Goal: Transaction & Acquisition: Book appointment/travel/reservation

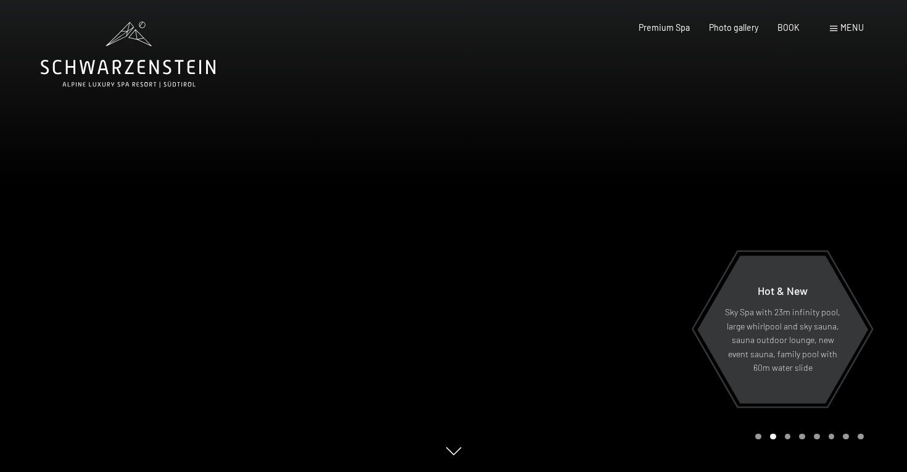
click at [788, 33] on div "BOOK" at bounding box center [789, 28] width 22 height 12
click at [788, 30] on font "BOOK" at bounding box center [789, 25] width 22 height 10
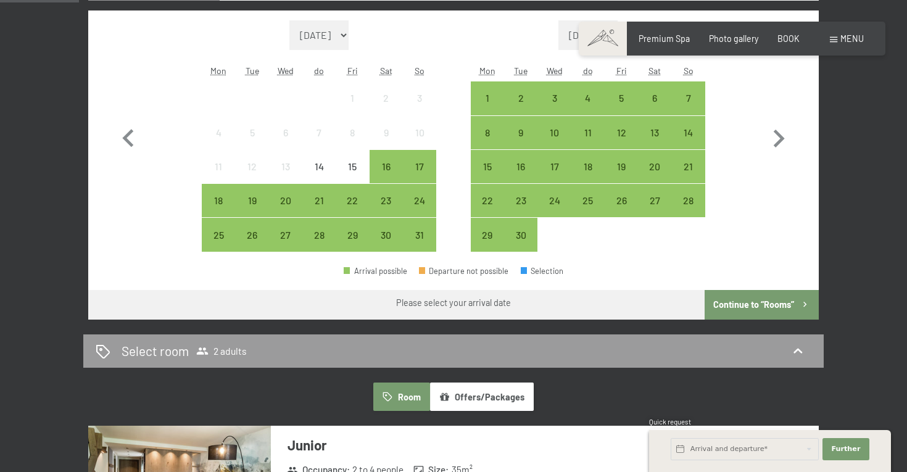
scroll to position [366, 0]
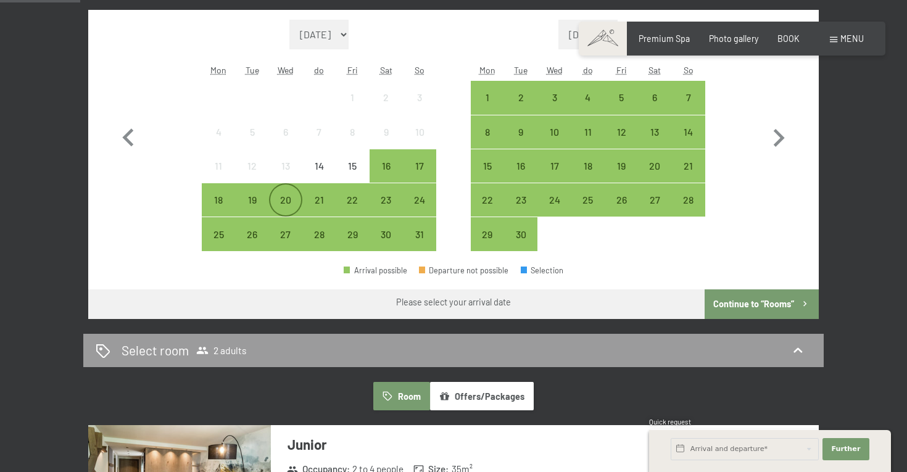
click at [283, 198] on font "20" at bounding box center [285, 200] width 11 height 12
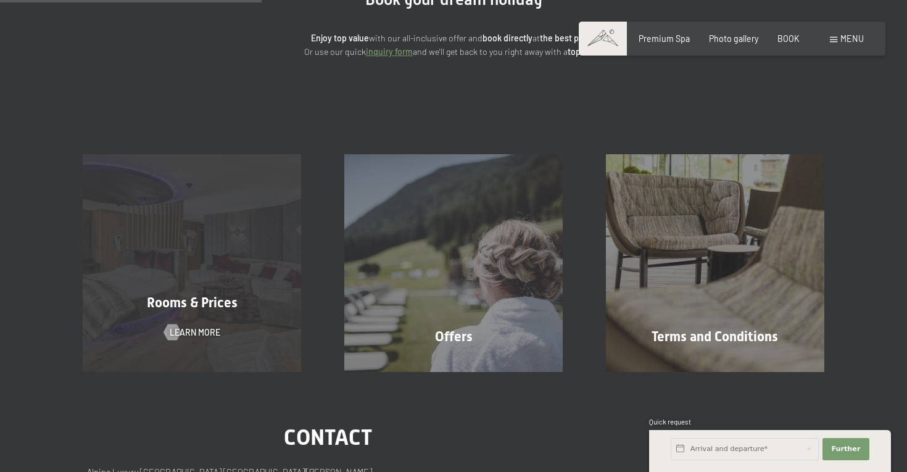
scroll to position [156, 0]
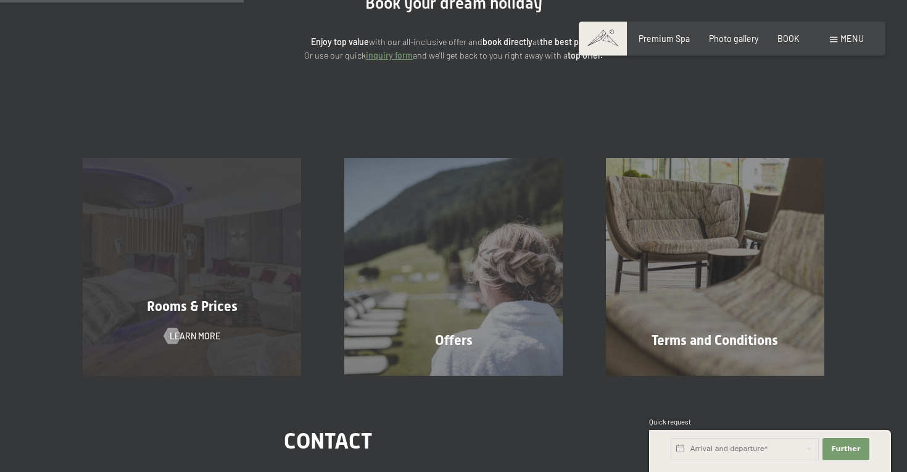
click at [222, 268] on div "Rooms & Prices Learn more" at bounding box center [192, 267] width 262 height 218
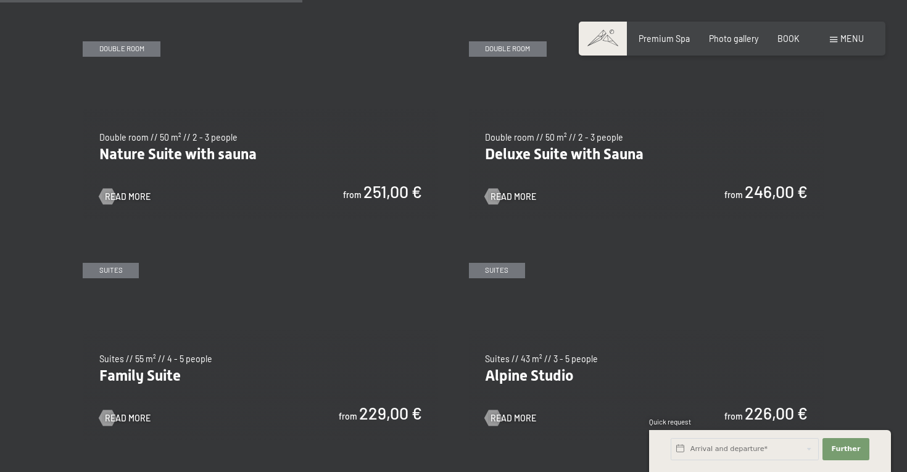
scroll to position [1131, 0]
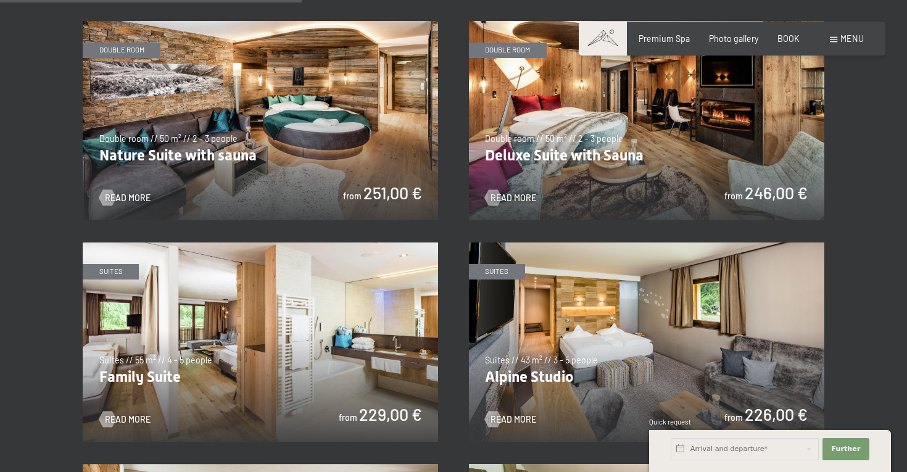
click at [596, 136] on img at bounding box center [647, 121] width 356 height 200
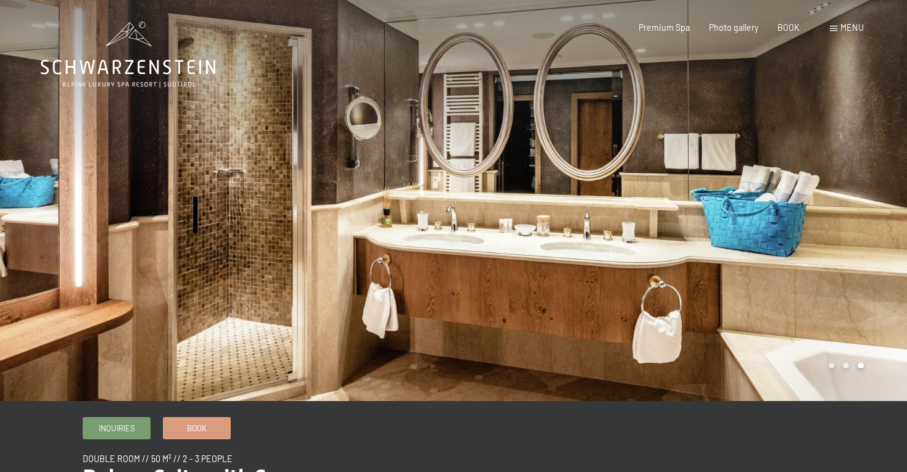
click at [819, 228] on div at bounding box center [681, 200] width 454 height 401
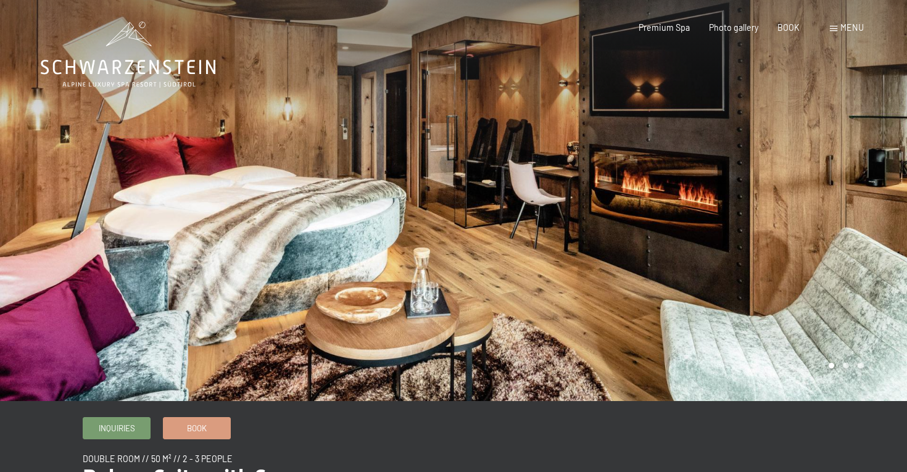
click at [825, 215] on div at bounding box center [681, 200] width 454 height 401
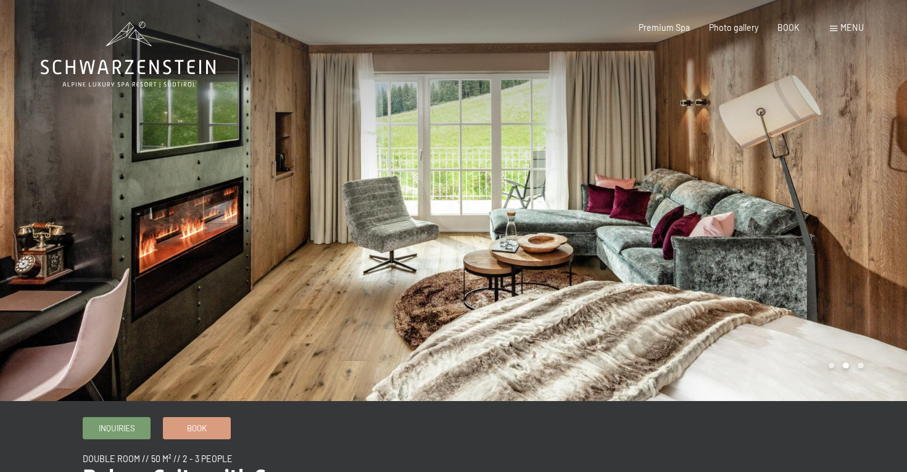
click at [825, 216] on div at bounding box center [681, 200] width 454 height 401
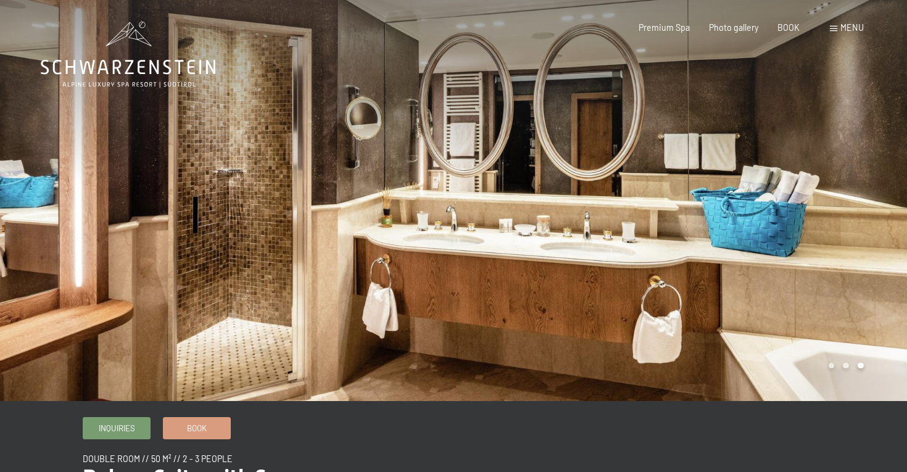
click at [825, 216] on div at bounding box center [681, 200] width 454 height 401
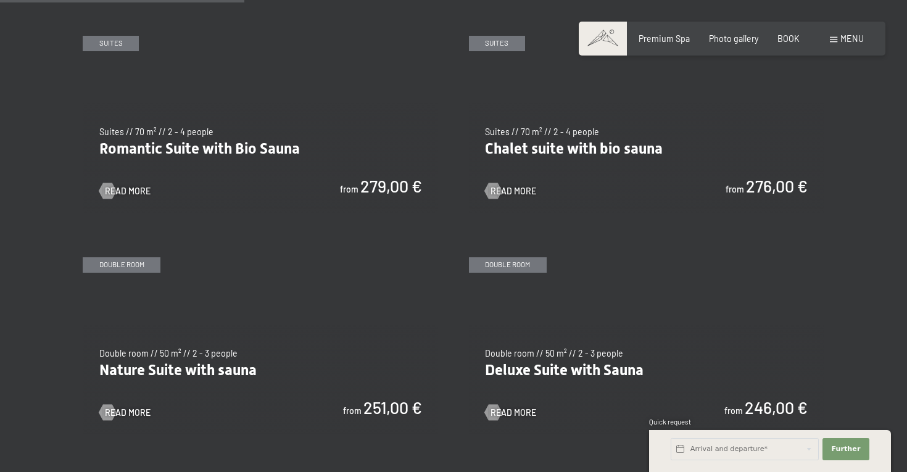
scroll to position [917, 0]
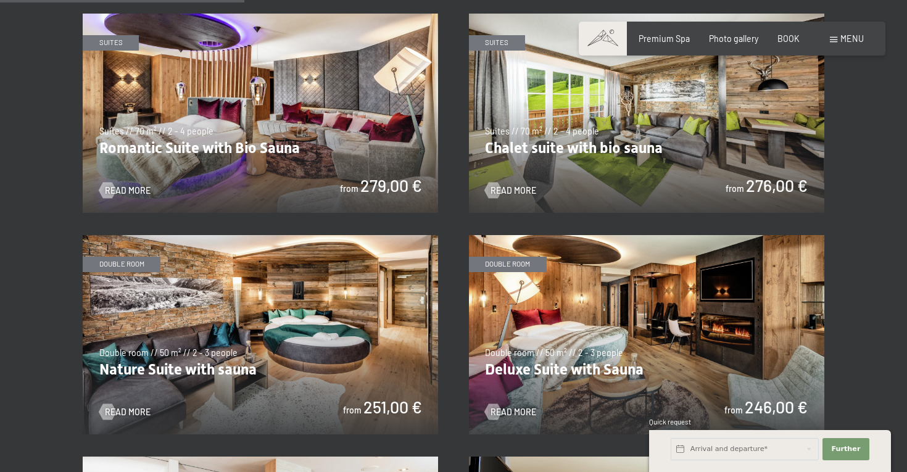
click at [713, 138] on img at bounding box center [647, 114] width 356 height 200
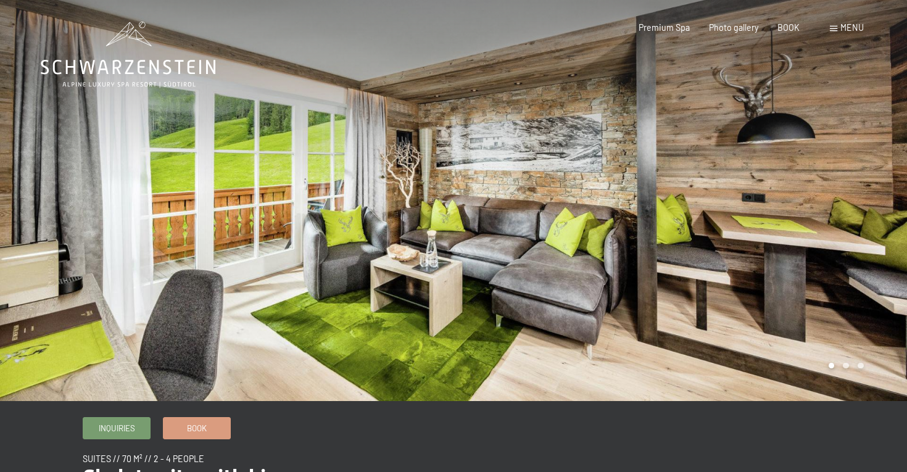
click at [873, 232] on div at bounding box center [681, 200] width 454 height 401
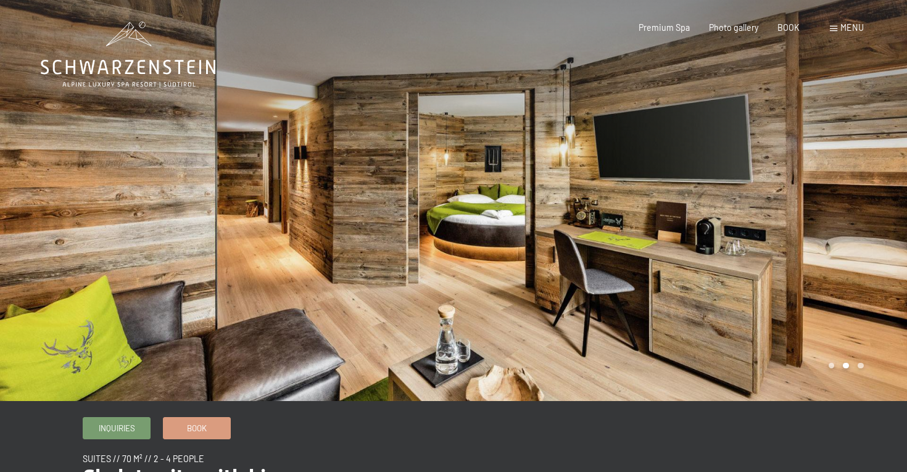
click at [873, 232] on div at bounding box center [681, 200] width 454 height 401
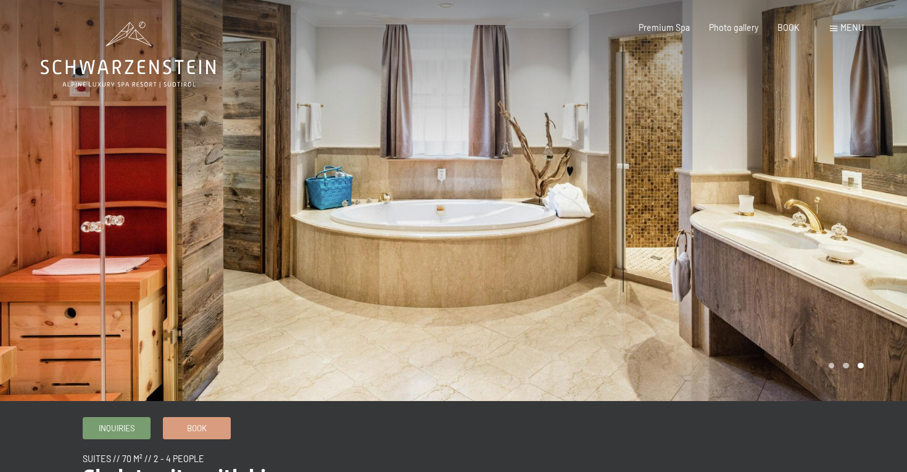
click at [873, 232] on div at bounding box center [681, 200] width 454 height 401
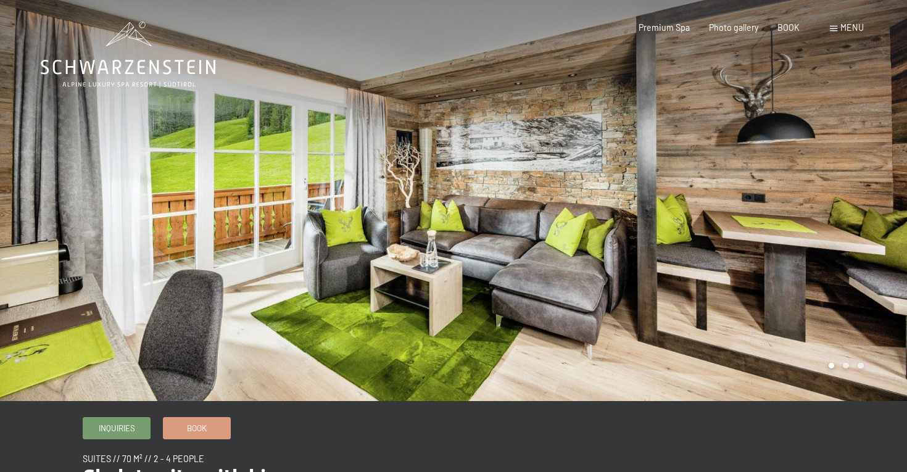
click at [873, 232] on div at bounding box center [681, 200] width 454 height 401
